Goal: Task Accomplishment & Management: Complete application form

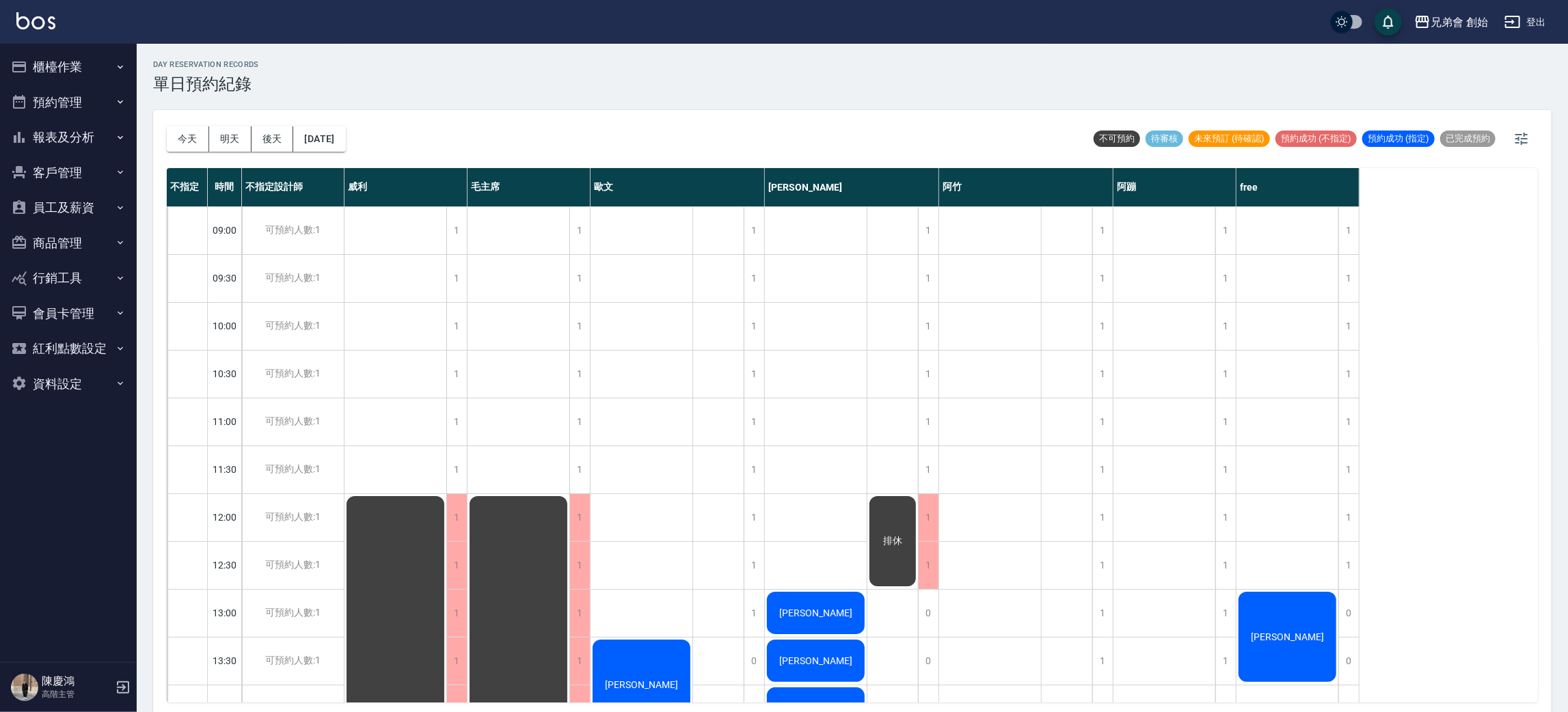
scroll to position [394, 0]
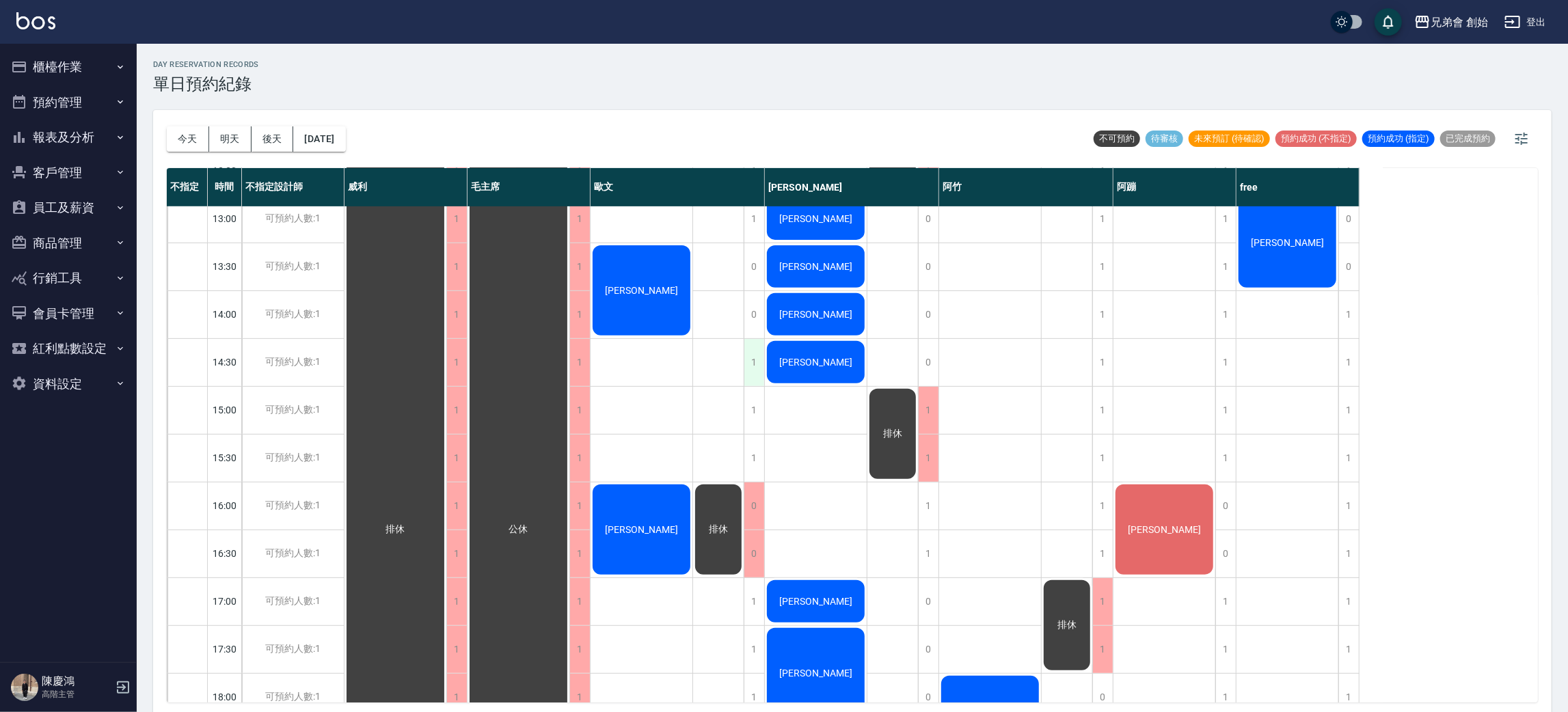
click at [747, 352] on div "1" at bounding box center [754, 362] width 21 height 47
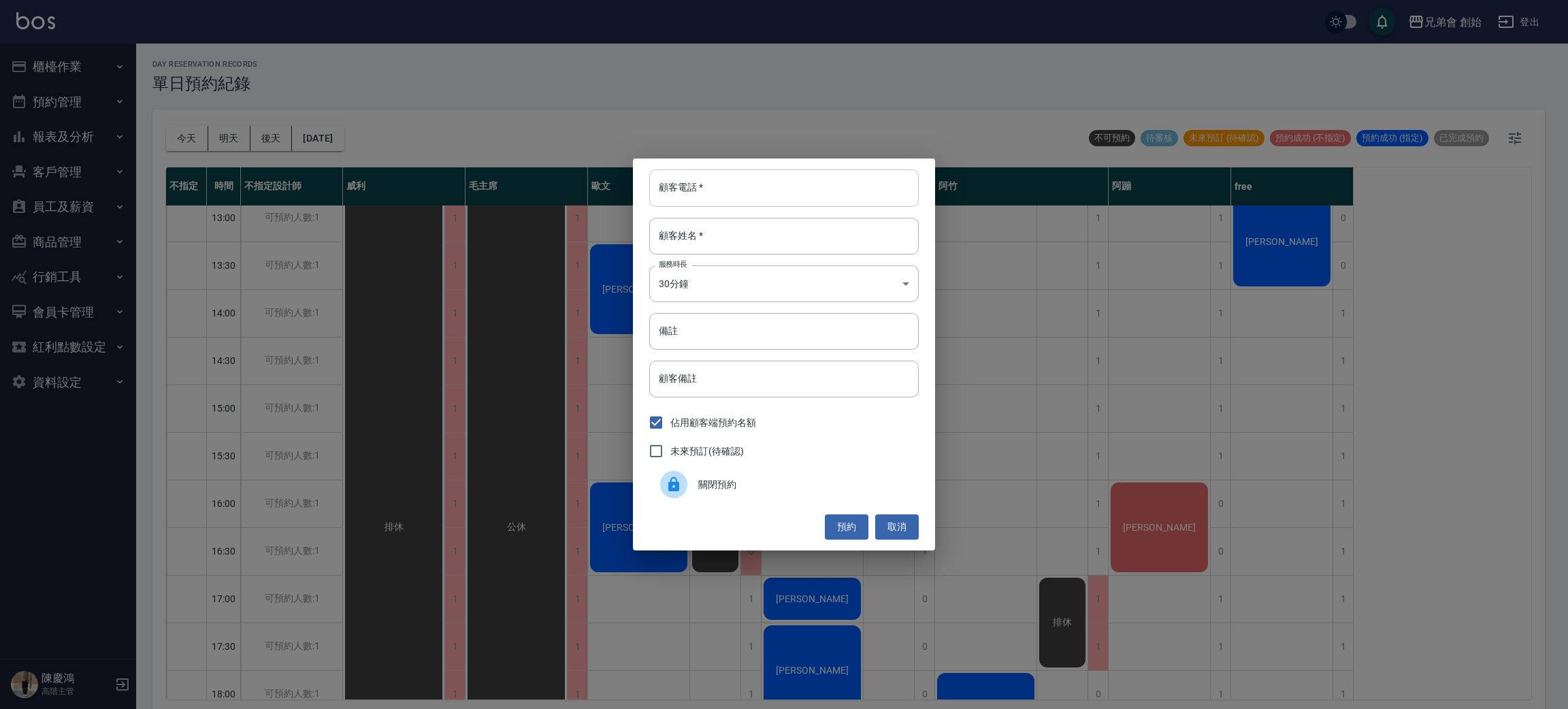
click at [758, 185] on input "顧客電話   *" at bounding box center [784, 187] width 270 height 36
click at [668, 336] on input "備註" at bounding box center [784, 331] width 270 height 36
type input "轉帳"
click at [705, 189] on input "顧客電話   *" at bounding box center [784, 187] width 270 height 36
type input "000000000000000"
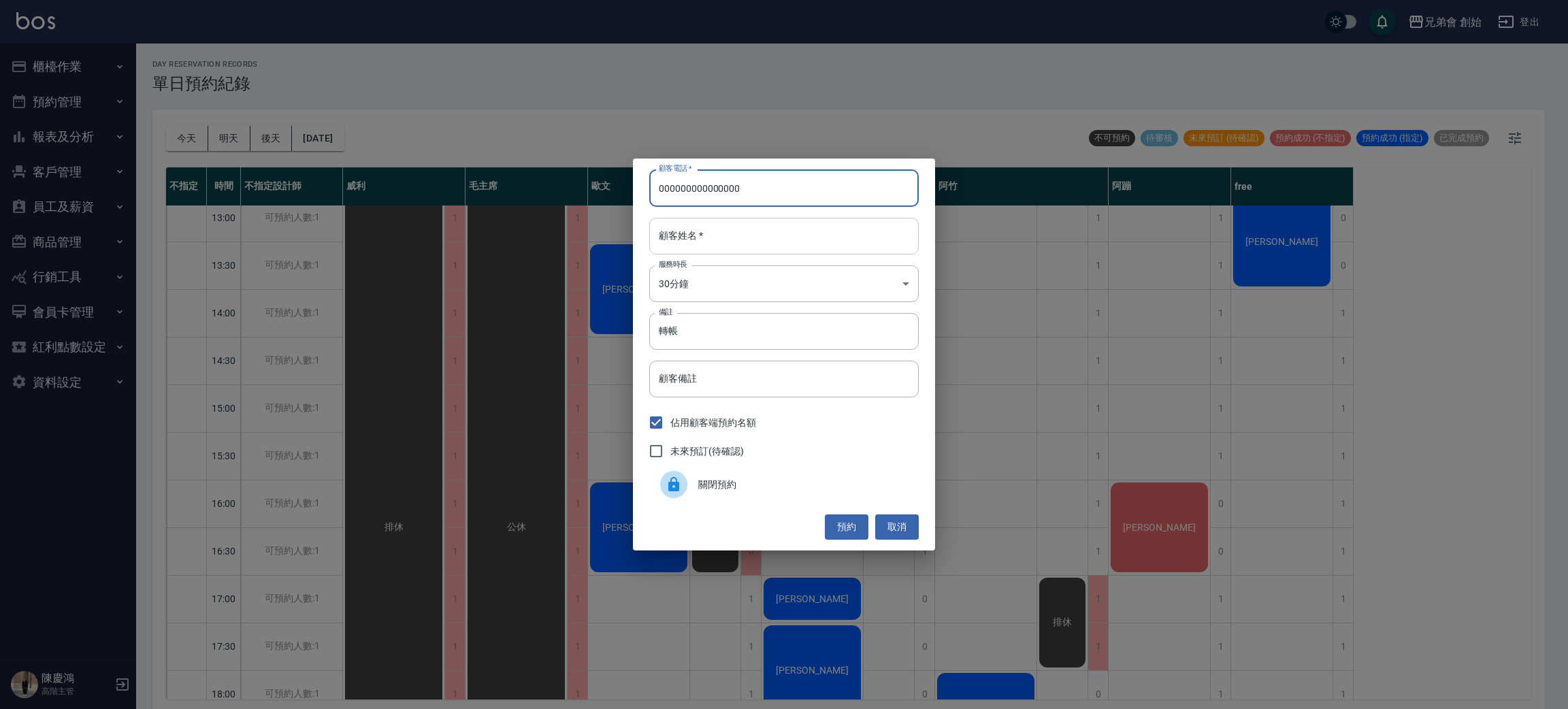
click at [710, 237] on input "顧客姓名   *" at bounding box center [784, 235] width 270 height 36
type input "0"
click at [701, 291] on body "兄弟會 創始 登出 櫃檯作業 打帳單 帳單列表 掛單列表 座位開單 營業儀表板 現金收支登錄 高階收支登錄 材料自購登錄 每日結帳 排班表 現場電腦打卡 掃碼…" at bounding box center [784, 357] width 1568 height 713
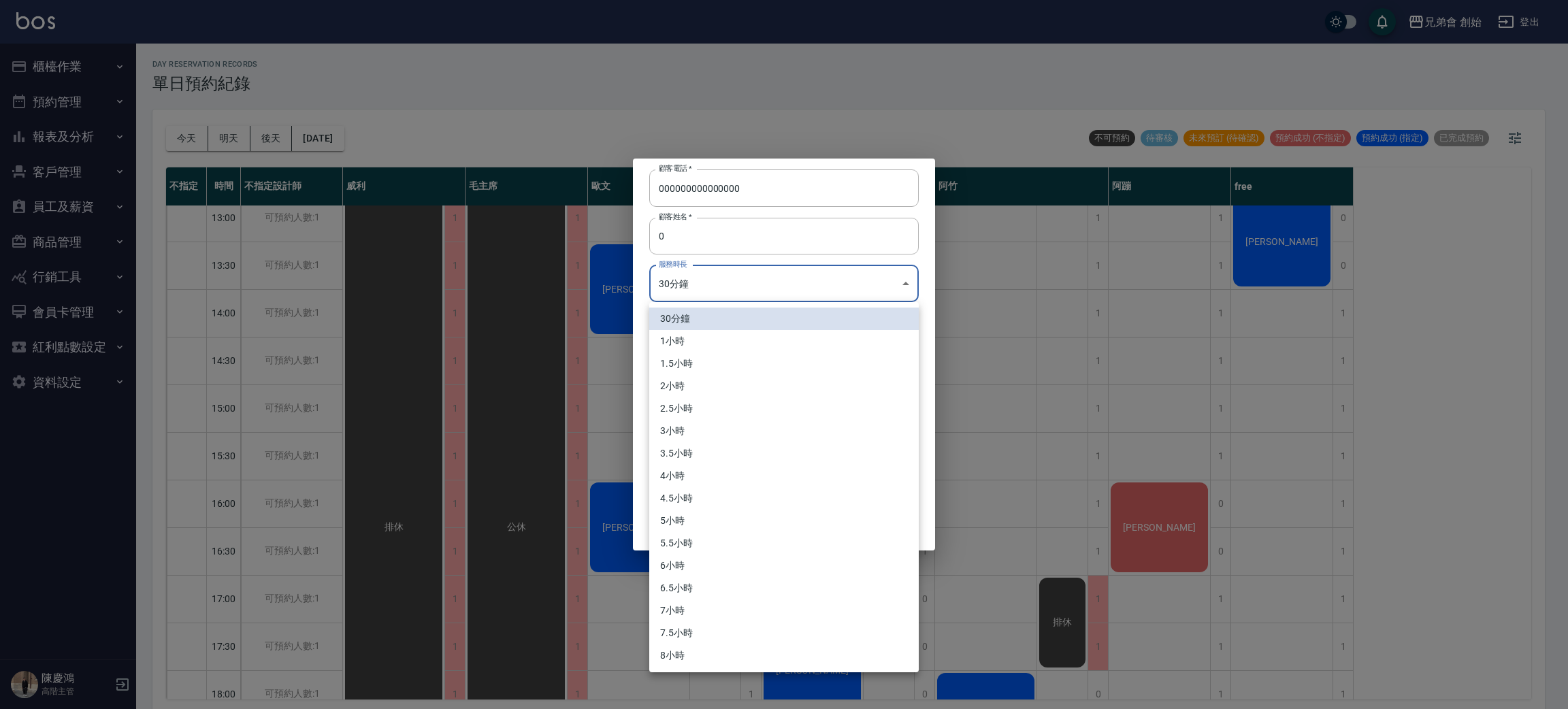
click at [701, 350] on li "1小時" at bounding box center [784, 341] width 270 height 23
type input "2"
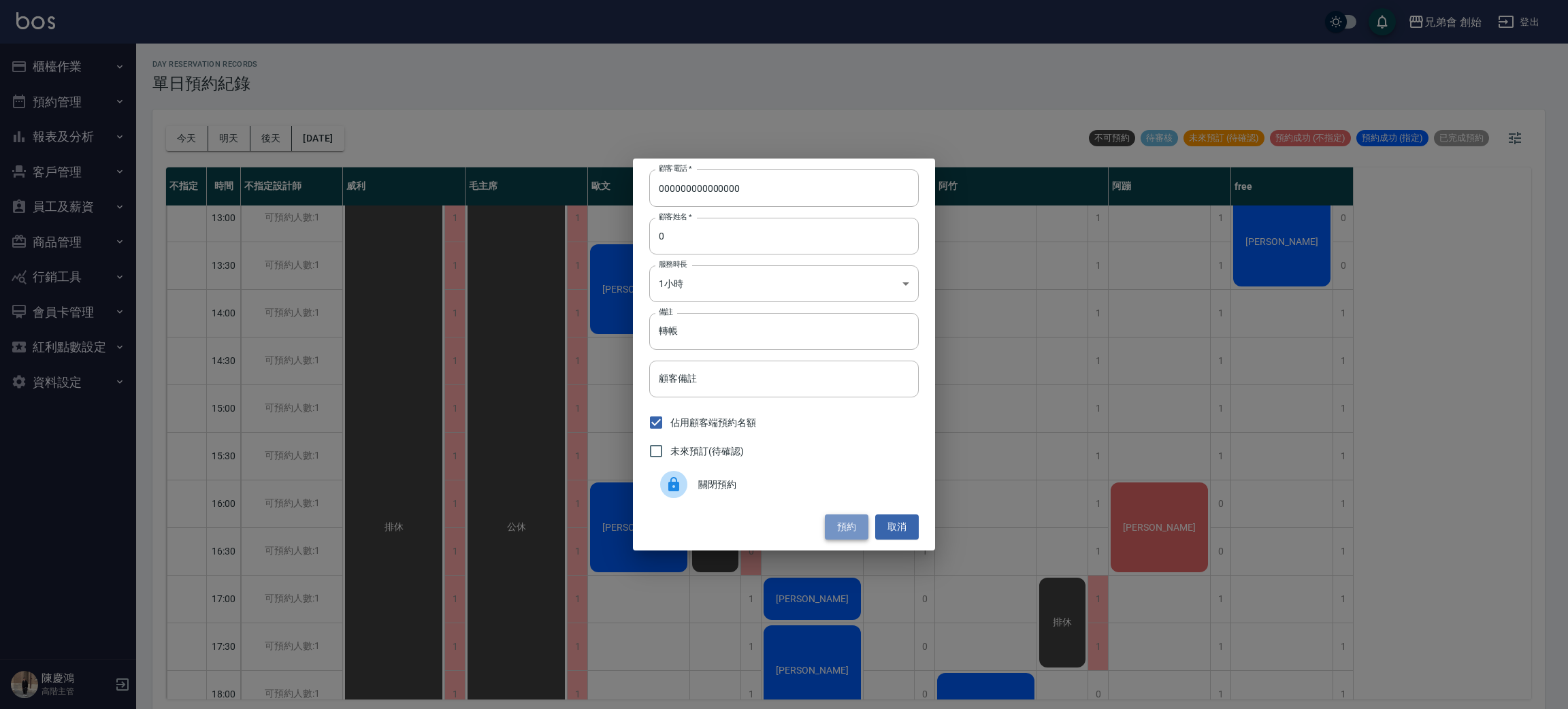
click at [852, 538] on button "預約" at bounding box center [846, 527] width 43 height 25
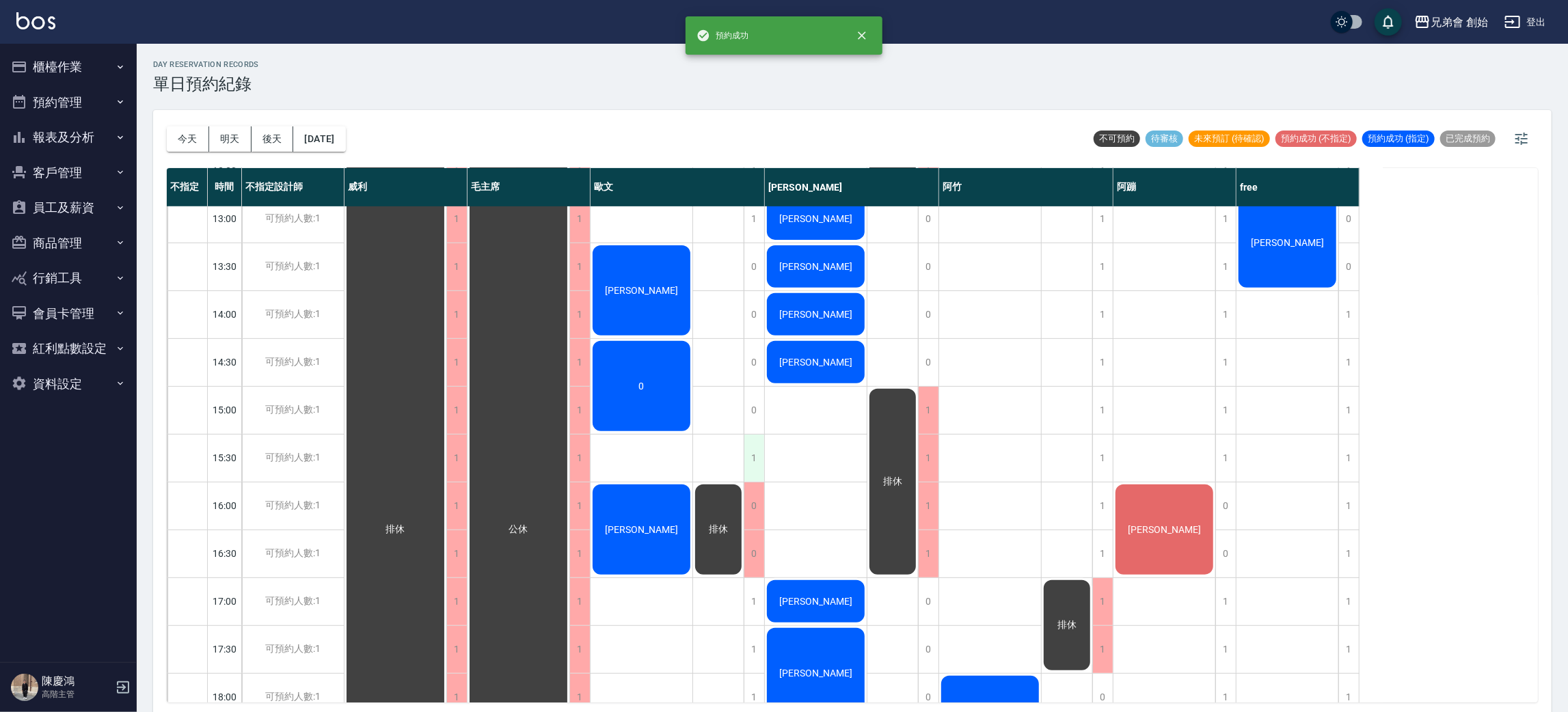
click at [750, 469] on div "1" at bounding box center [754, 458] width 21 height 47
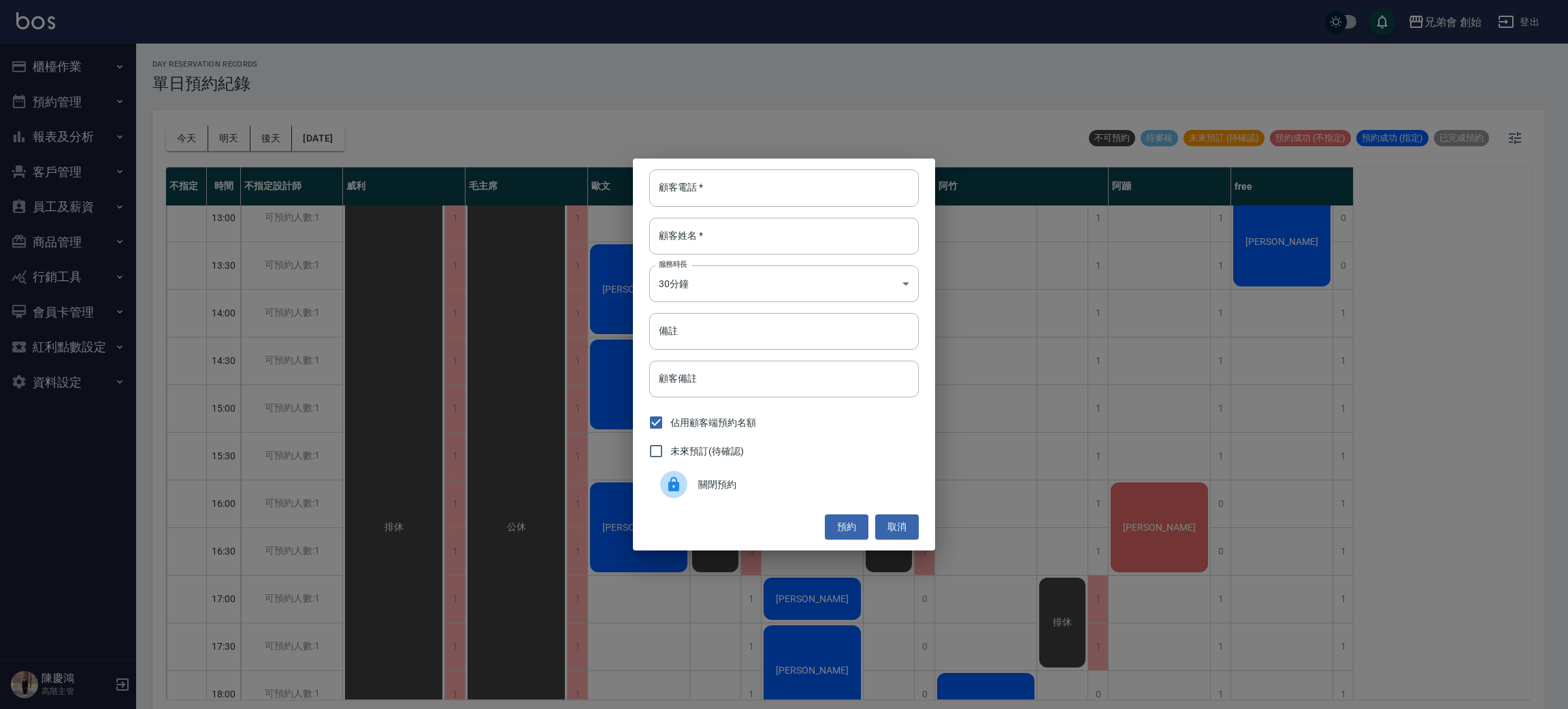
click at [714, 489] on span "關閉預約" at bounding box center [803, 485] width 210 height 14
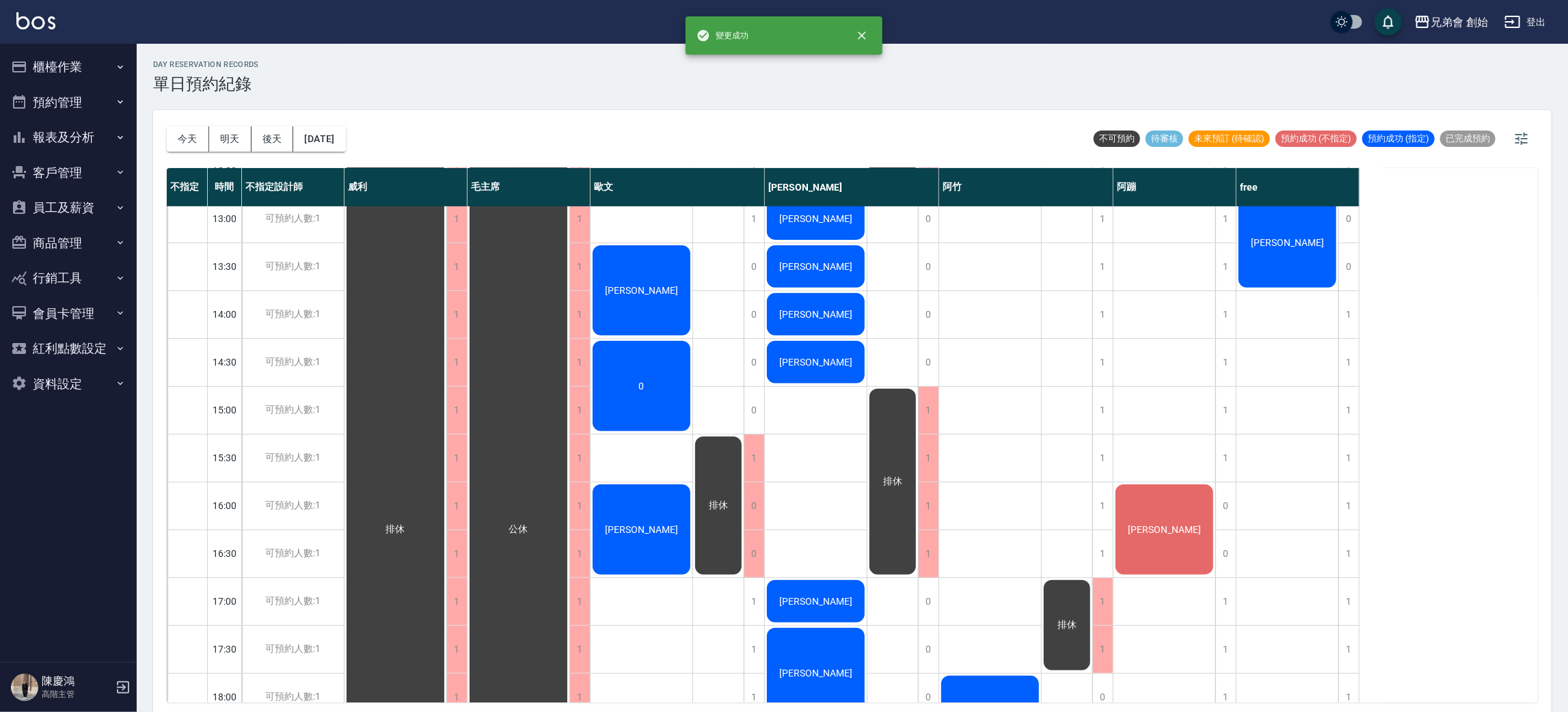
click at [643, 381] on span "0" at bounding box center [642, 386] width 11 height 11
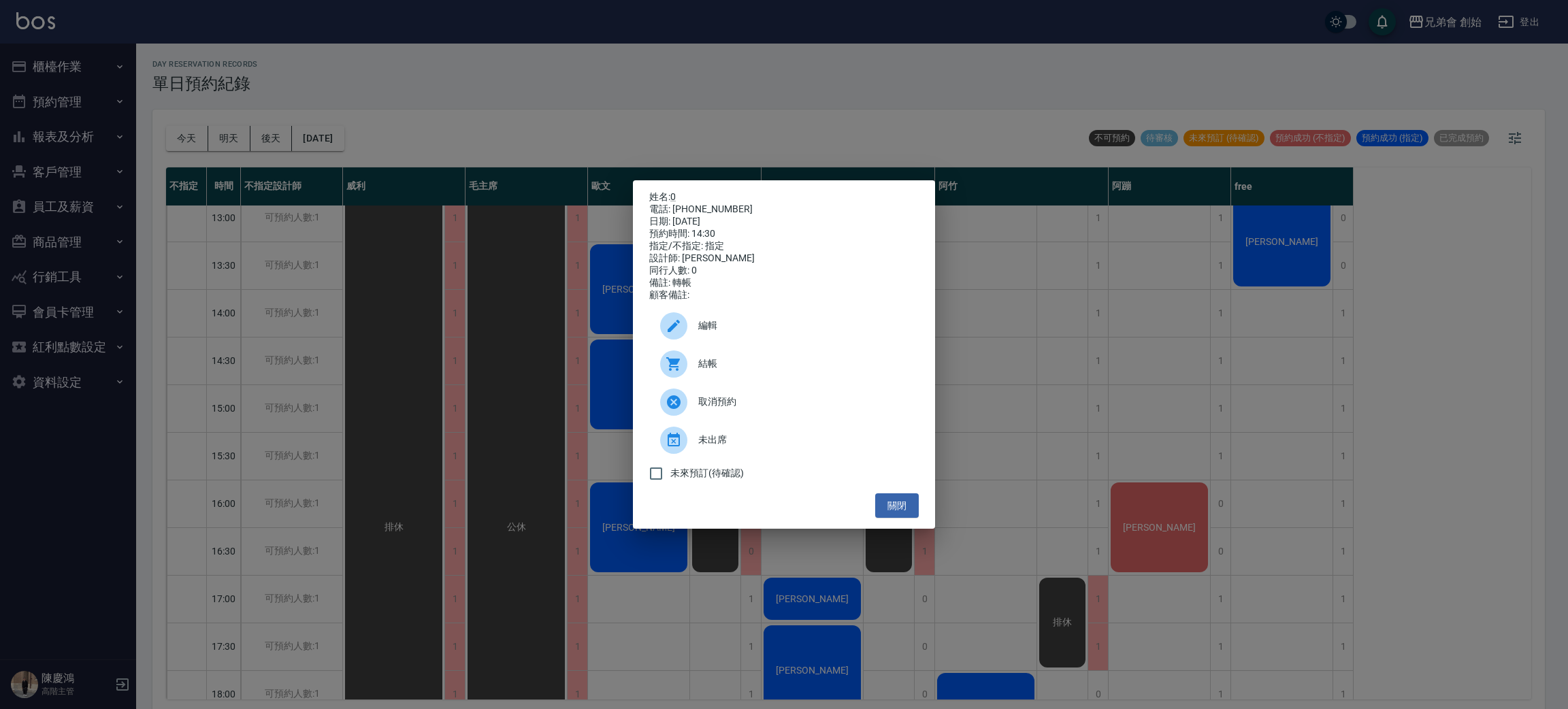
click at [412, 427] on div "姓名: 0 電話: [PHONE_NUMBER] 日期: [DATE] 預約時間: 14:30 指定/不指定: 指定 設計師: [PERSON_NAME] 同…" at bounding box center [784, 354] width 1568 height 709
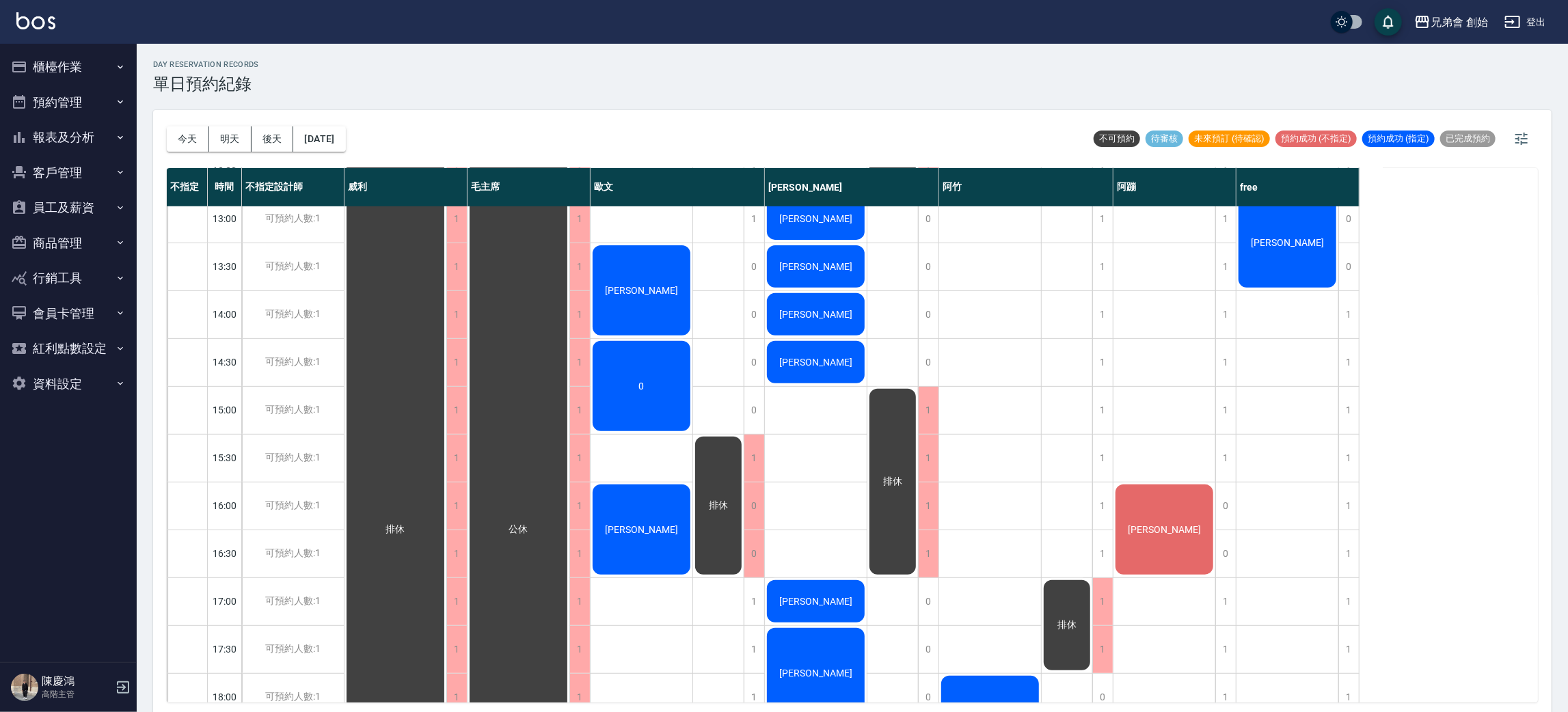
click at [673, 377] on div "0" at bounding box center [641, 386] width 102 height 94
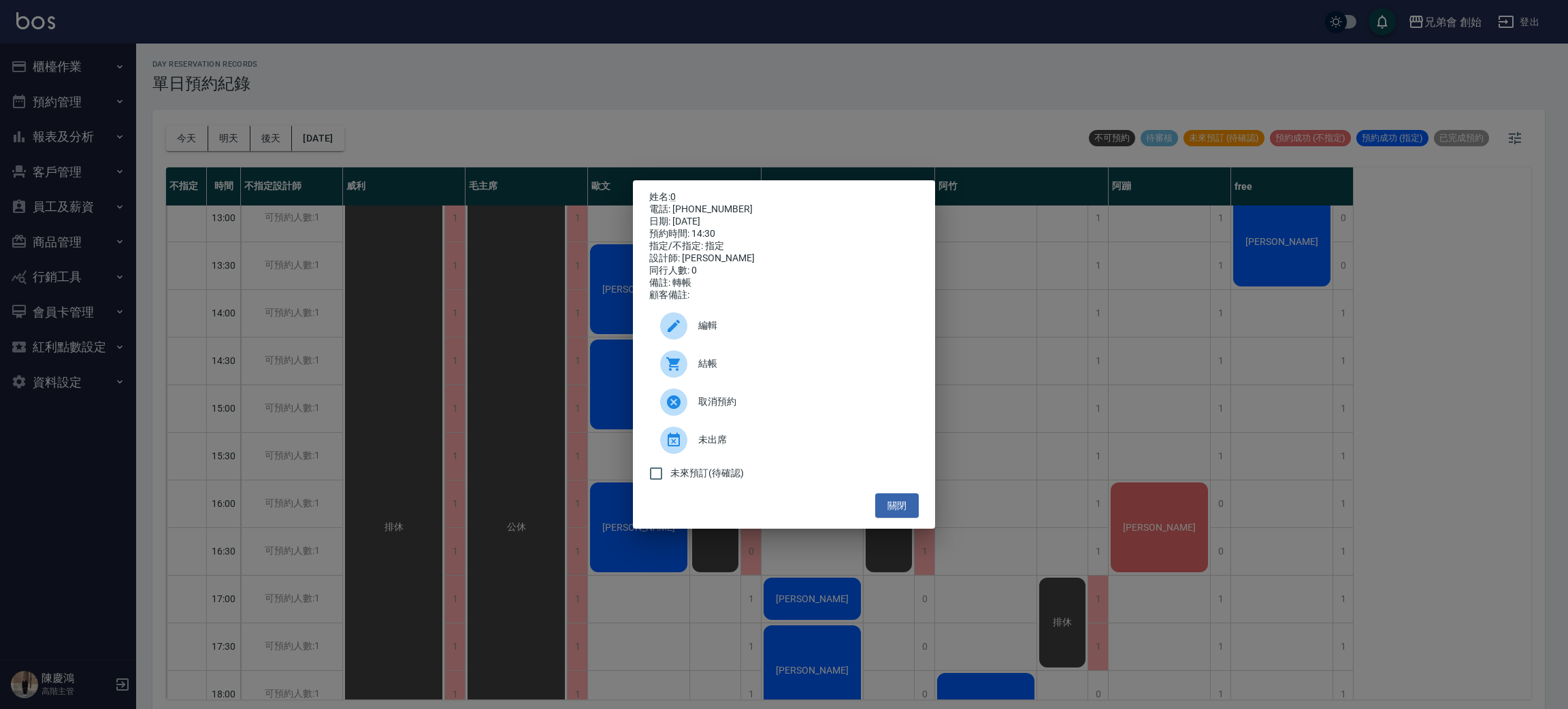
click at [315, 371] on div "姓名: 0 電話: [PHONE_NUMBER] 日期: [DATE] 預約時間: 14:30 指定/不指定: 指定 設計師: [PERSON_NAME] 同…" at bounding box center [784, 354] width 1568 height 709
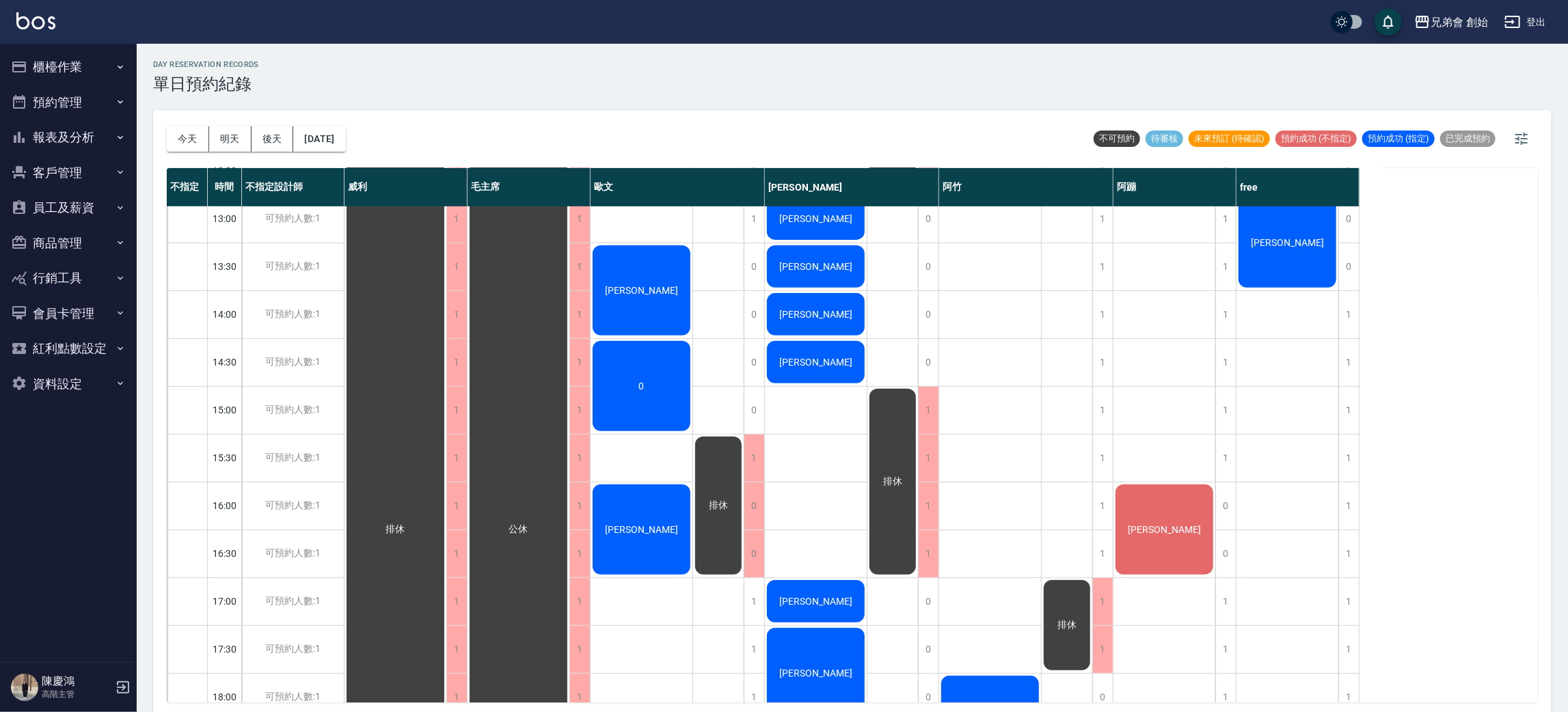
click at [367, 97] on div "day Reservation records 單日預約紀錄 [DATE] [DATE] [DATE] [DATE] 不可預約 待審核 未來預訂 (待確認) …" at bounding box center [852, 380] width 1431 height 673
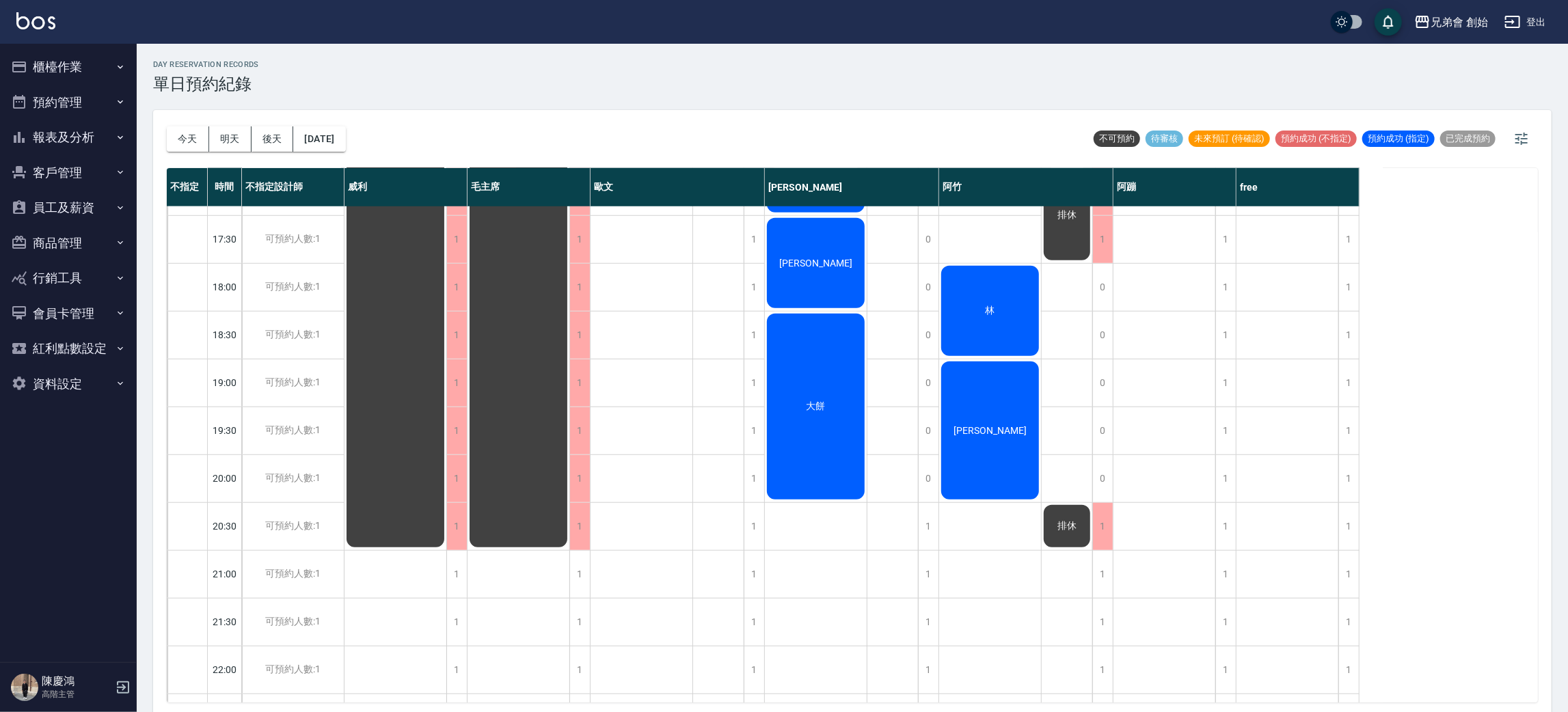
scroll to position [702, 0]
